Goal: Task Accomplishment & Management: Manage account settings

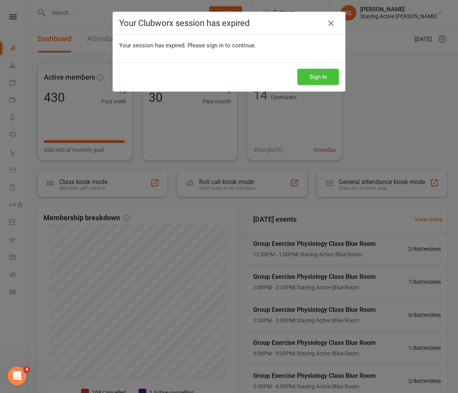
drag, startPoint x: 0, startPoint y: 0, endPoint x: 309, endPoint y: 78, distance: 318.5
click at [309, 78] on button "Sign In" at bounding box center [319, 77] width 42 height 16
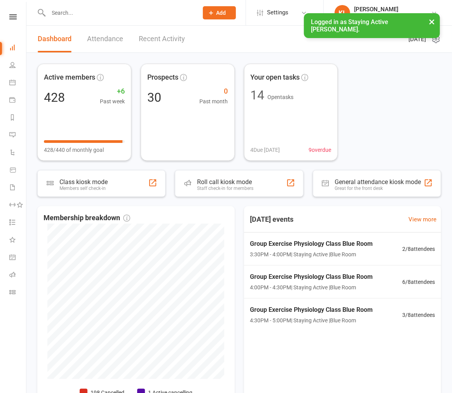
click at [94, 17] on input "text" at bounding box center [119, 12] width 146 height 11
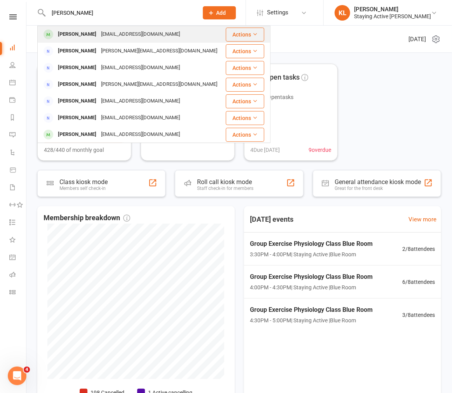
type input "[PERSON_NAME]"
click at [82, 37] on div "Robert Felton" at bounding box center [77, 34] width 43 height 11
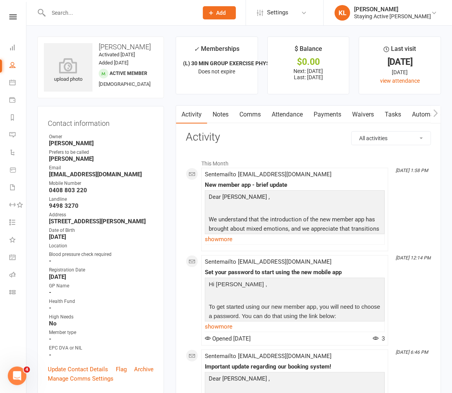
click at [218, 117] on link "Notes" at bounding box center [220, 115] width 27 height 18
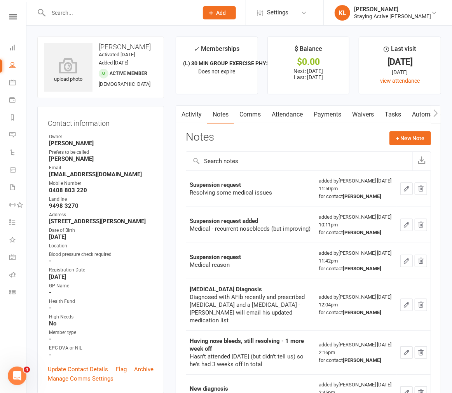
click at [329, 111] on link "Payments" at bounding box center [327, 115] width 38 height 18
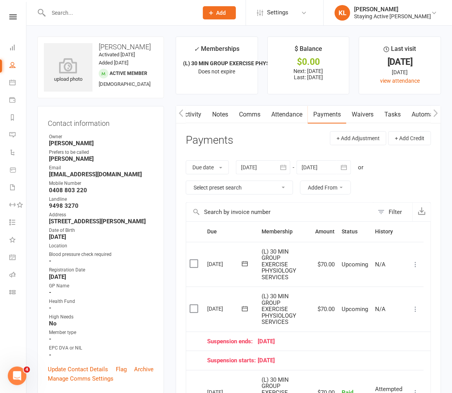
click at [211, 116] on link "Notes" at bounding box center [220, 115] width 27 height 18
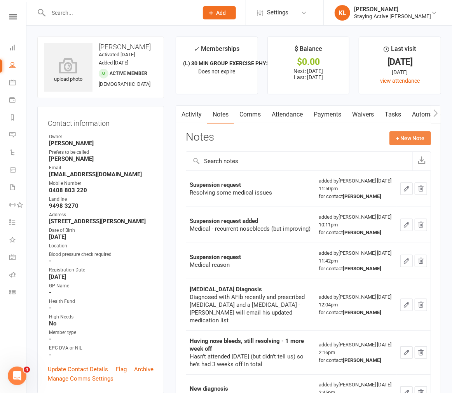
click at [406, 135] on button "+ New Note" at bounding box center [410, 138] width 42 height 14
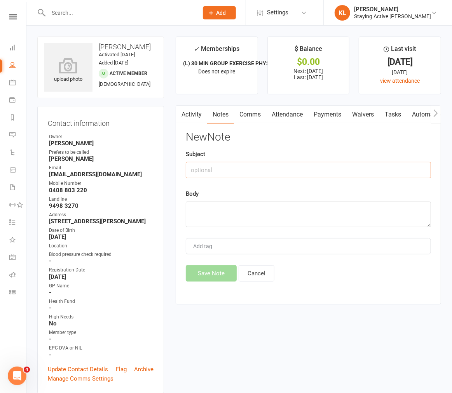
click at [218, 174] on input "text" at bounding box center [308, 170] width 245 height 16
click at [208, 170] on input "Crook knee" at bounding box center [308, 170] width 245 height 16
click at [211, 167] on input "Crook ERknee" at bounding box center [308, 170] width 245 height 16
click at [211, 169] on input "Crook Rknee" at bounding box center [308, 170] width 245 height 16
click at [232, 171] on input "Crook R-knee" at bounding box center [308, 170] width 245 height 16
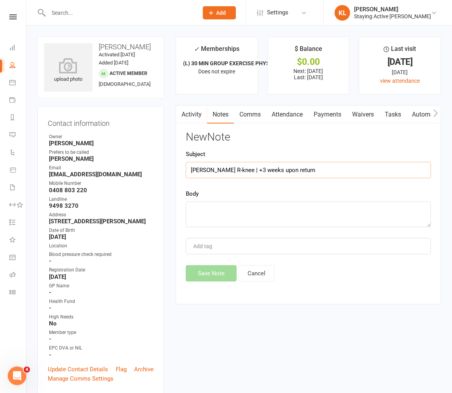
type input "Crook R-knee | +3 weeks upon return"
click at [215, 207] on textarea at bounding box center [308, 215] width 245 height 26
type textarea "Seeing physio"
click at [219, 273] on button "Save Note" at bounding box center [211, 273] width 51 height 16
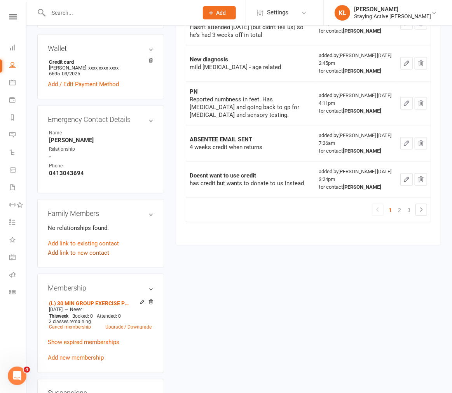
scroll to position [388, 0]
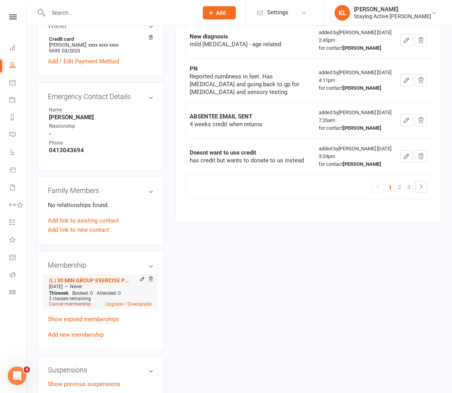
click at [65, 303] on link "Cancel membership" at bounding box center [70, 304] width 42 height 5
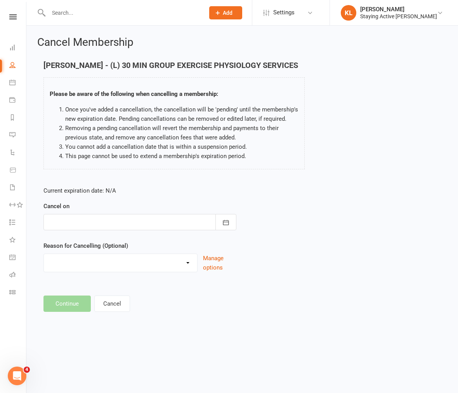
click at [106, 226] on div at bounding box center [140, 222] width 193 height 16
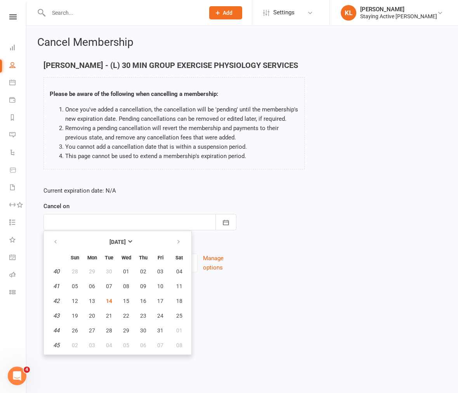
click at [105, 226] on div at bounding box center [140, 222] width 193 height 16
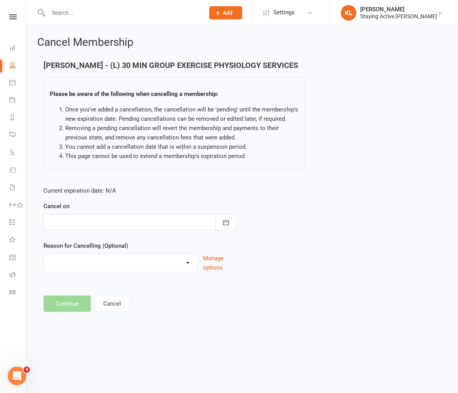
click at [106, 227] on div at bounding box center [140, 222] width 193 height 16
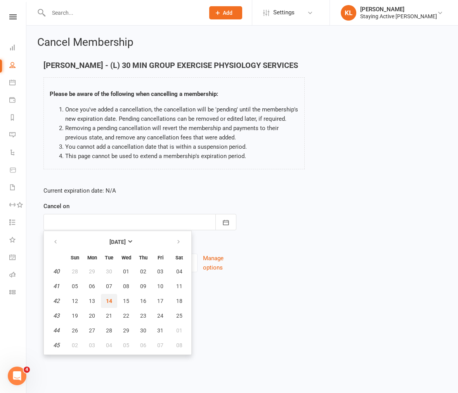
click at [111, 296] on button "14" at bounding box center [109, 301] width 16 height 14
type input "14 Oct 2025"
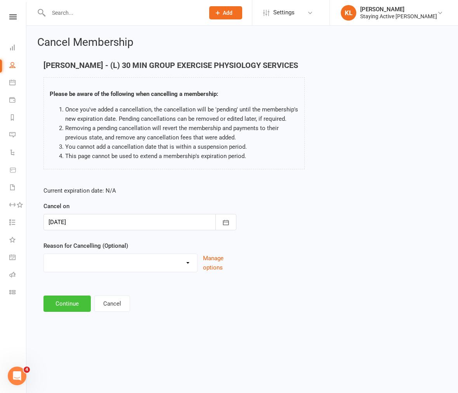
click at [85, 300] on button "Continue" at bounding box center [67, 304] width 47 height 16
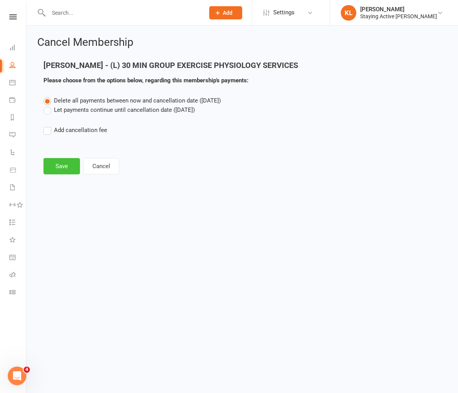
click at [63, 169] on button "Save" at bounding box center [62, 166] width 37 height 16
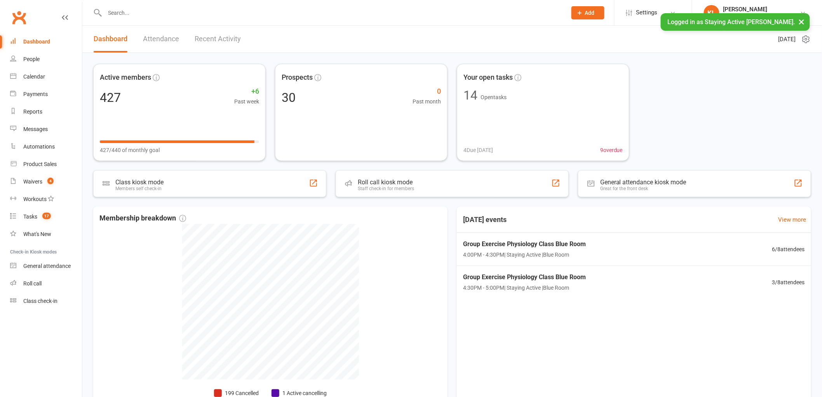
click at [193, 14] on input "text" at bounding box center [332, 12] width 459 height 11
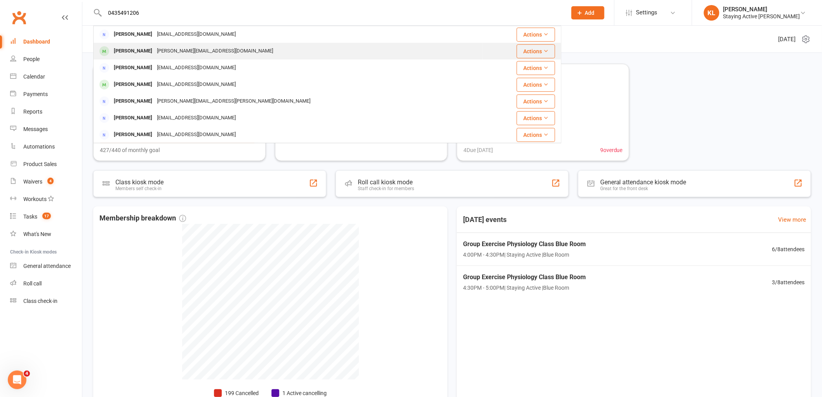
type input "0435491206"
click at [155, 49] on div "george@nade.com.au" at bounding box center [215, 50] width 121 height 11
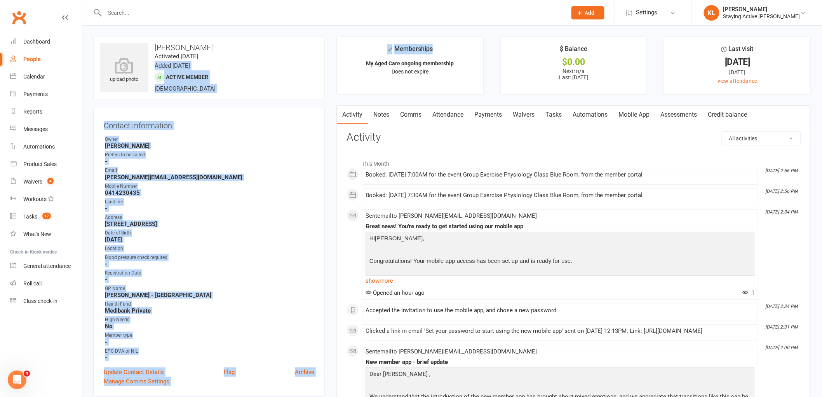
click at [344, 45] on li "✓ Memberships My Aged Care ongoing membership Does not expire" at bounding box center [409, 66] width 147 height 58
